Goal: Information Seeking & Learning: Learn about a topic

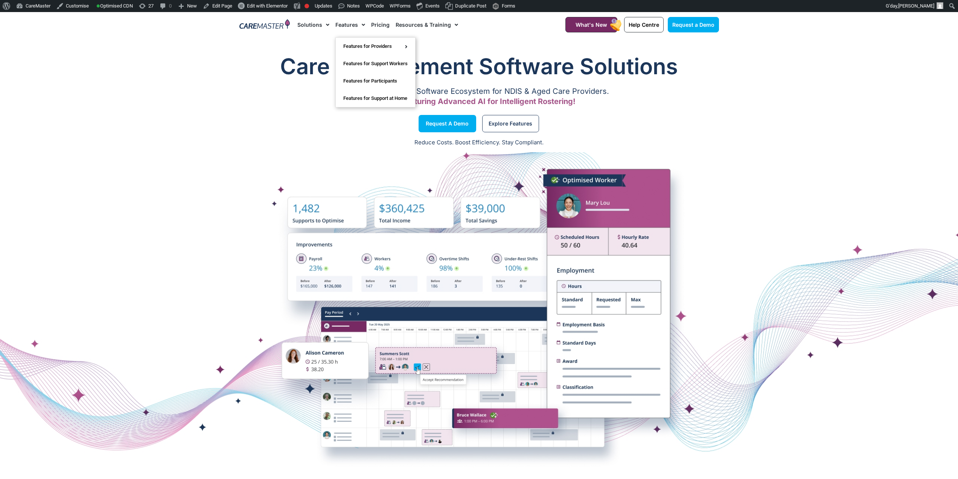
click at [349, 24] on link "Features" at bounding box center [350, 24] width 30 height 25
click at [361, 24] on span "Menu" at bounding box center [361, 24] width 7 height 13
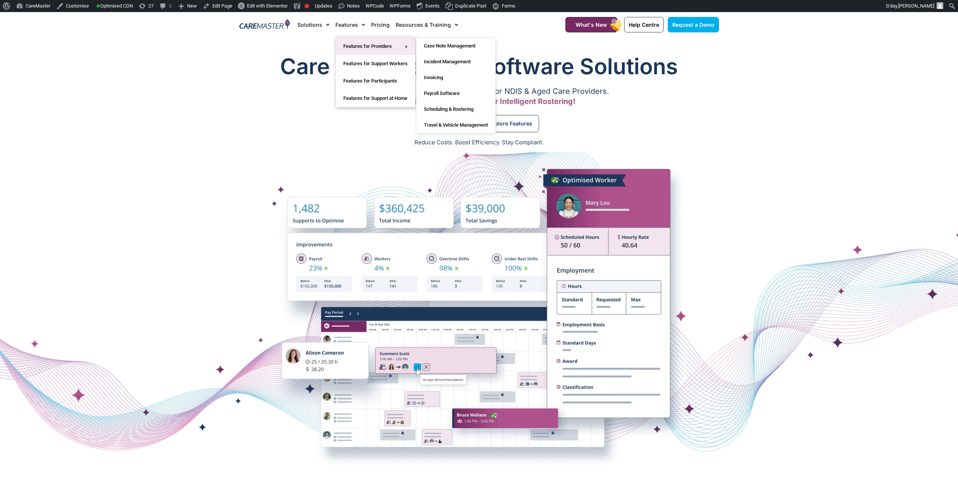
click at [382, 45] on link "Features for Providers" at bounding box center [375, 46] width 79 height 17
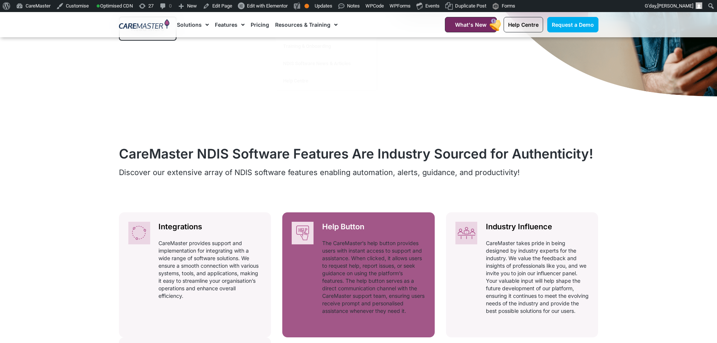
scroll to position [414, 0]
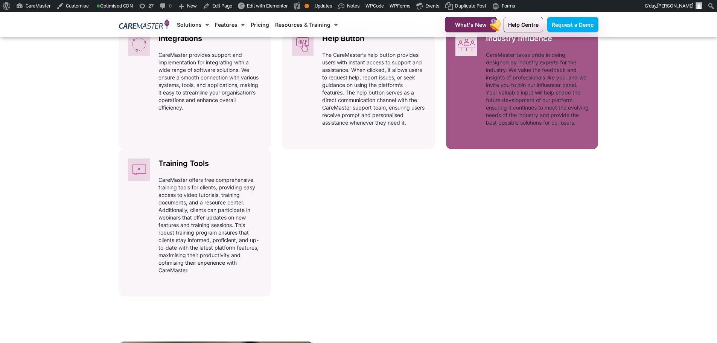
click at [546, 119] on p "CareMaster takes pride in being designed by industry experts for the industry. …" at bounding box center [537, 88] width 103 height 75
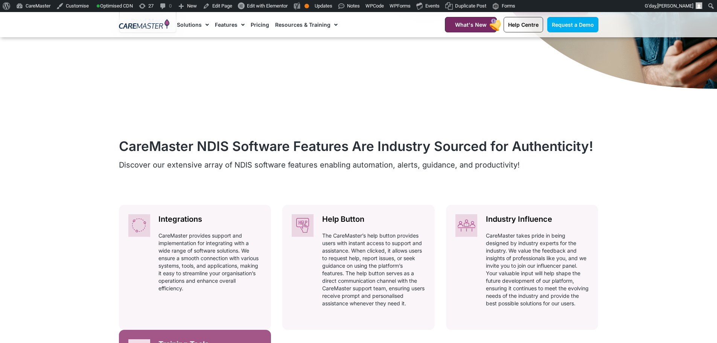
scroll to position [226, 0]
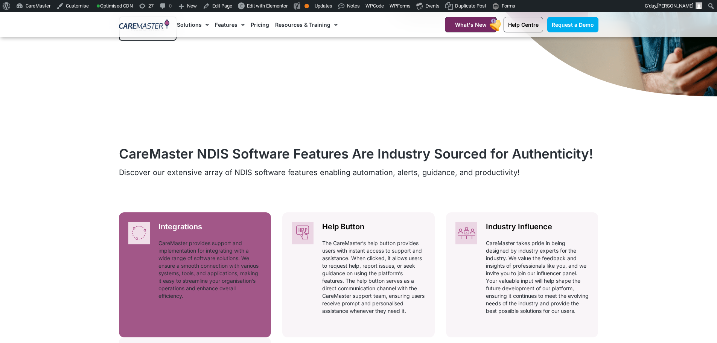
click at [198, 248] on p "CareMaster provides support and implementation for integrating with a wide rang…" at bounding box center [210, 269] width 103 height 60
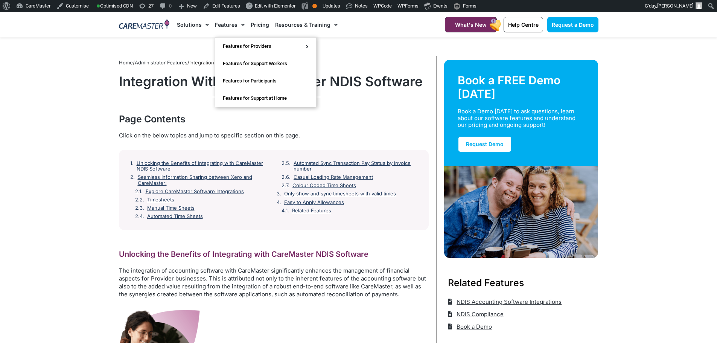
click at [233, 23] on link "Features" at bounding box center [230, 24] width 30 height 25
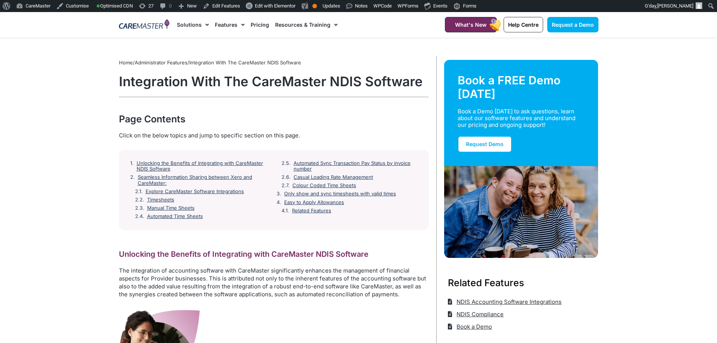
click at [233, 23] on link "Features" at bounding box center [230, 24] width 30 height 25
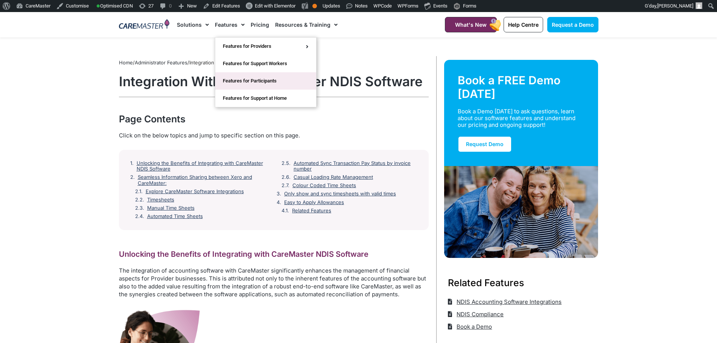
click at [247, 80] on link "Features for Participants" at bounding box center [265, 80] width 101 height 17
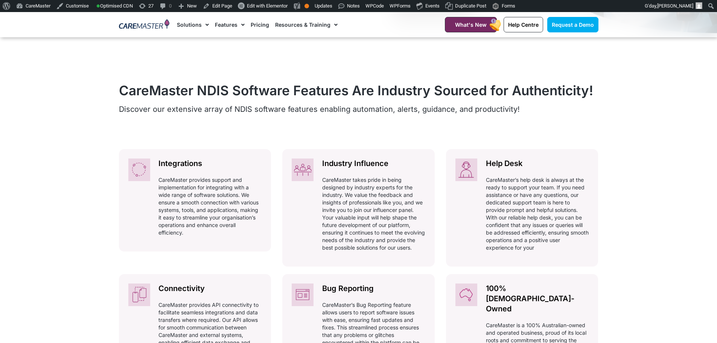
scroll to position [414, 0]
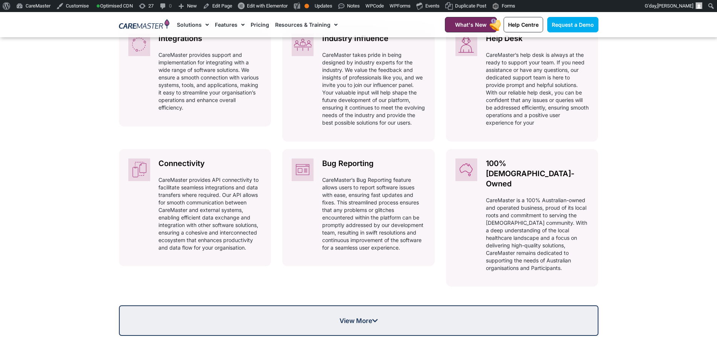
click at [370, 317] on span "View More" at bounding box center [359, 320] width 38 height 6
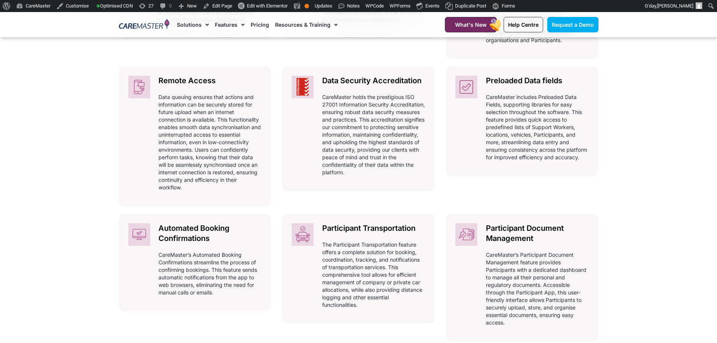
scroll to position [791, 0]
